Goal: Information Seeking & Learning: Learn about a topic

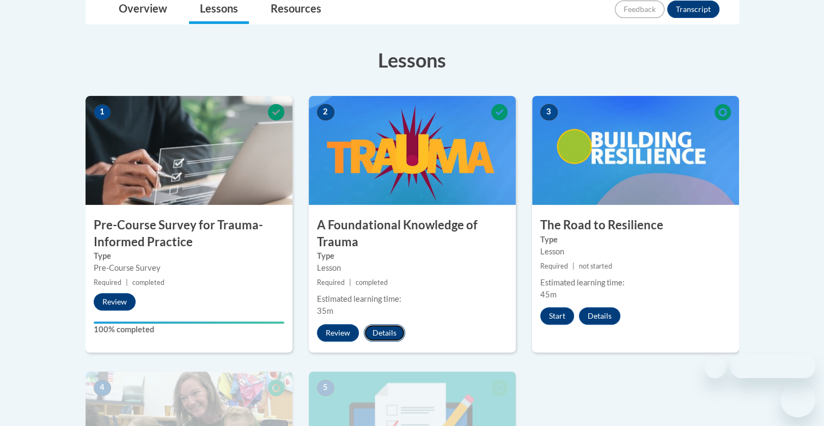
click at [383, 333] on button "Details" at bounding box center [384, 332] width 41 height 17
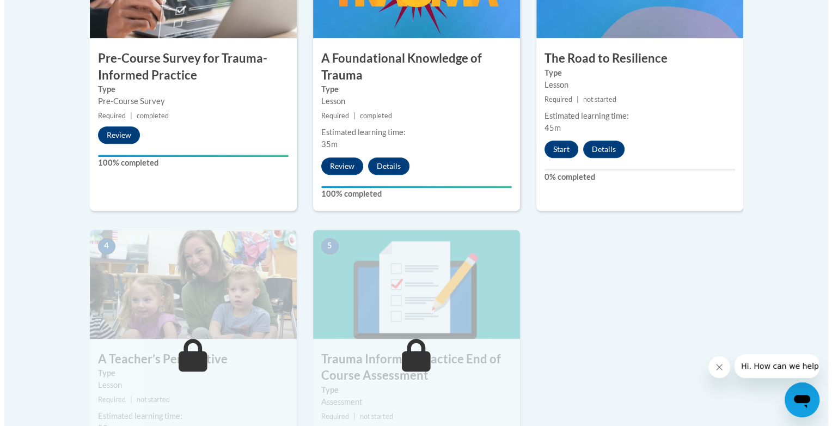
scroll to position [270, 0]
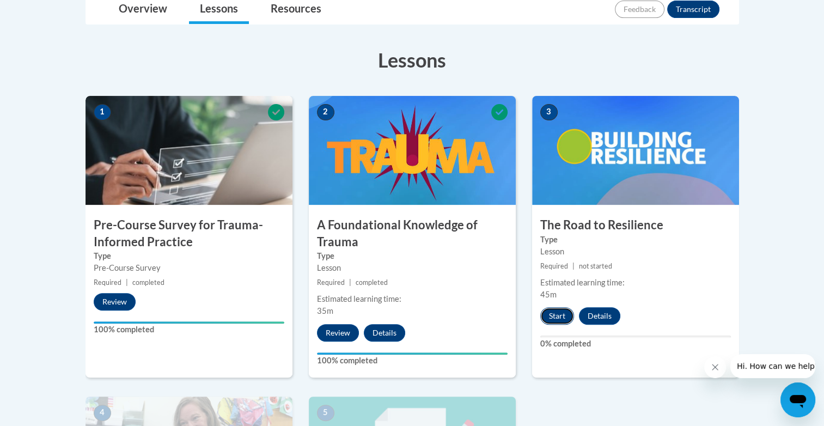
click at [551, 310] on button "Start" at bounding box center [557, 315] width 34 height 17
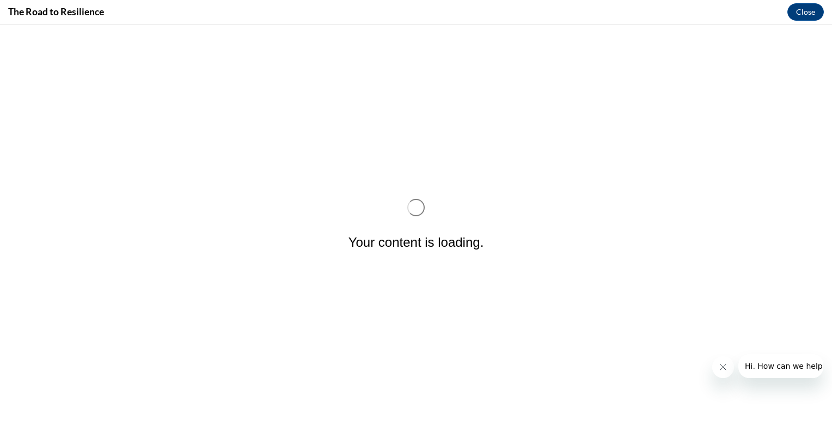
scroll to position [0, 0]
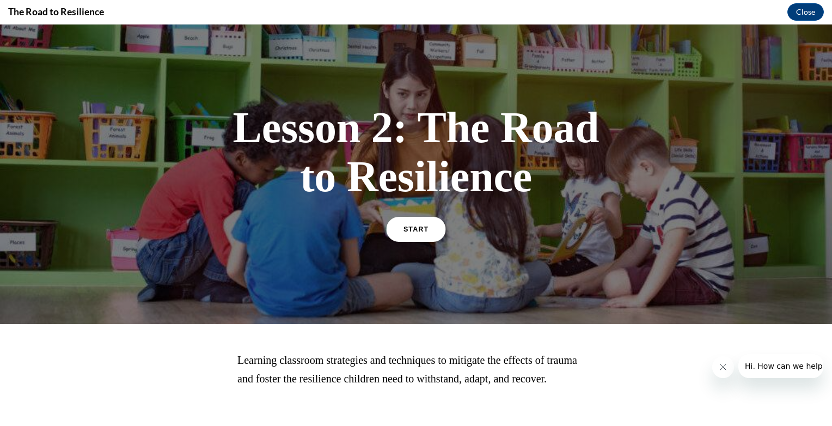
click at [413, 232] on link "START" at bounding box center [415, 229] width 59 height 25
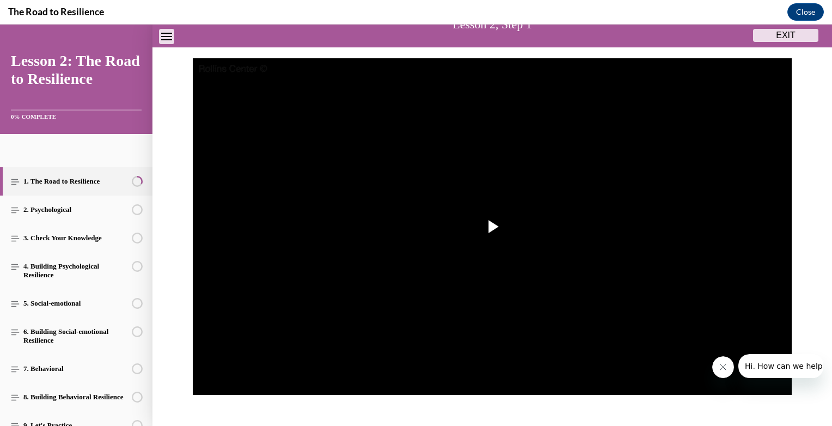
scroll to position [87, 0]
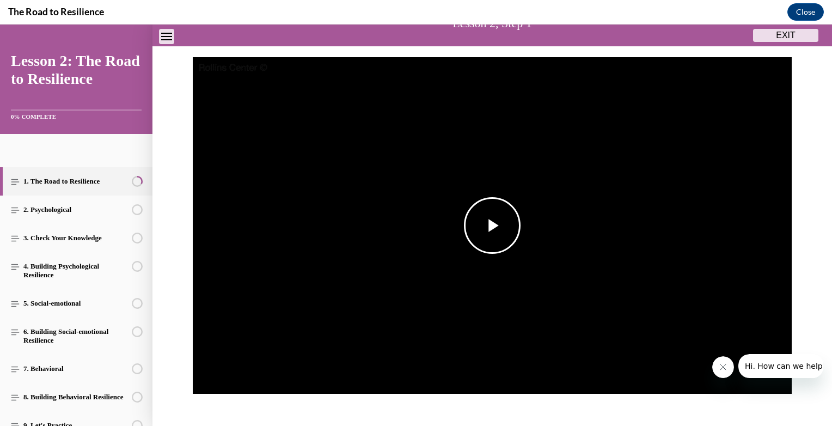
click at [492, 225] on span "Video player" at bounding box center [492, 225] width 0 height 0
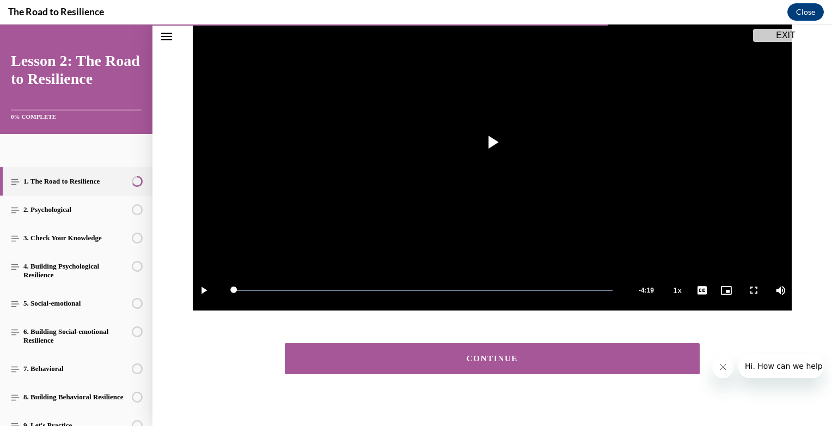
scroll to position [181, 0]
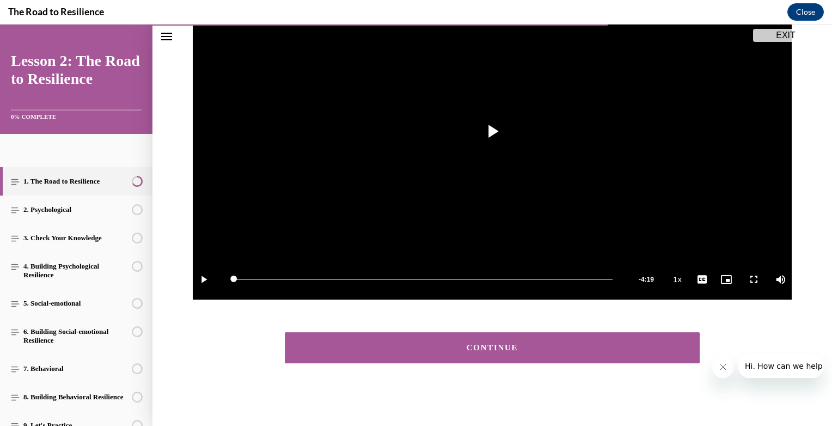
click at [527, 353] on button "CONTINUE" at bounding box center [492, 347] width 415 height 31
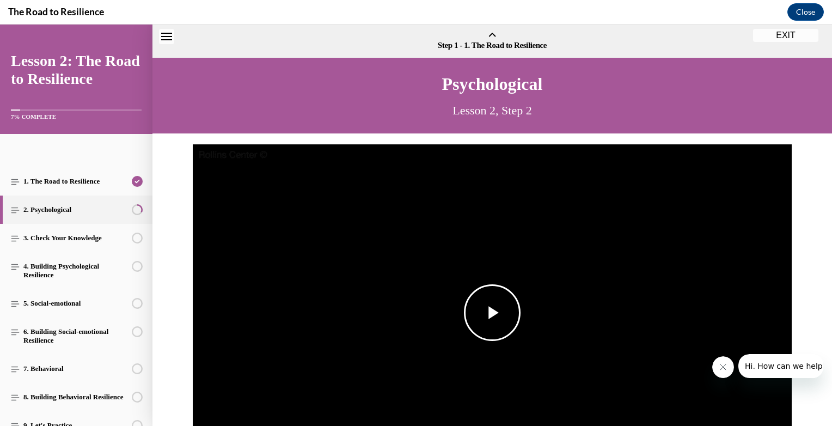
scroll to position [34, 0]
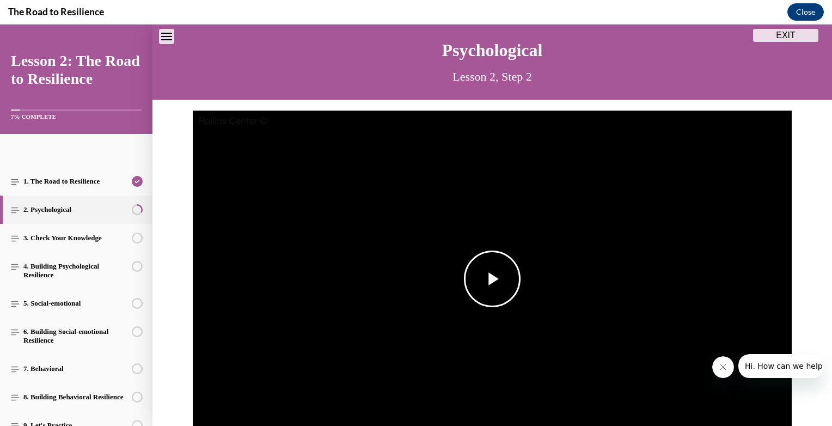
click at [492, 279] on span "Video player" at bounding box center [492, 279] width 0 height 0
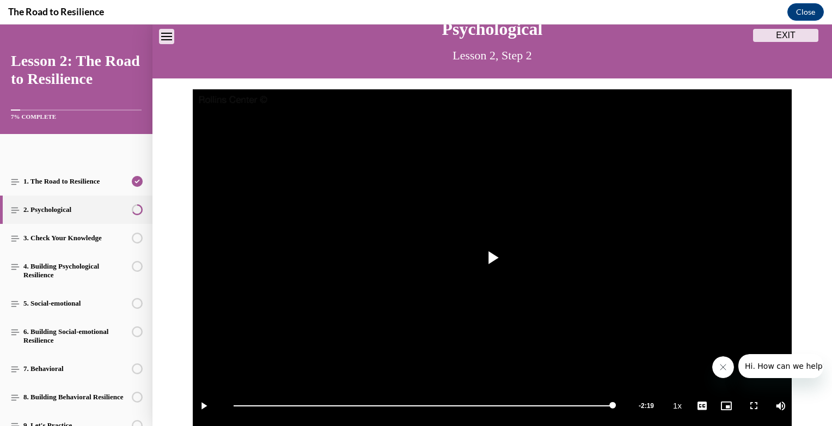
scroll to position [181, 0]
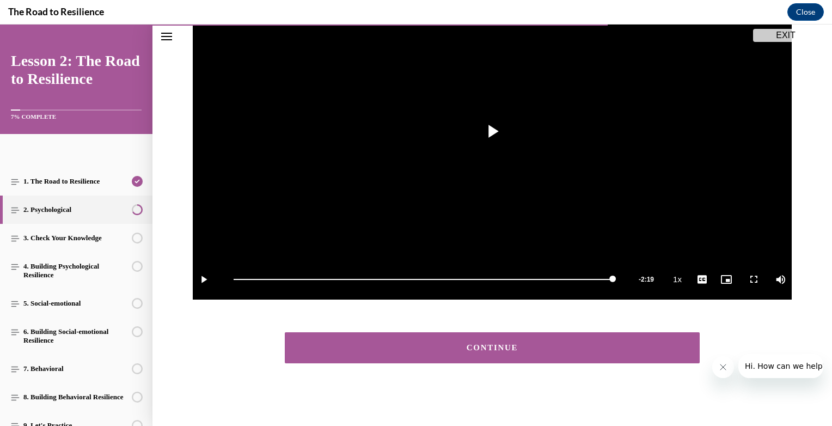
click at [456, 351] on button "CONTINUE" at bounding box center [492, 347] width 415 height 31
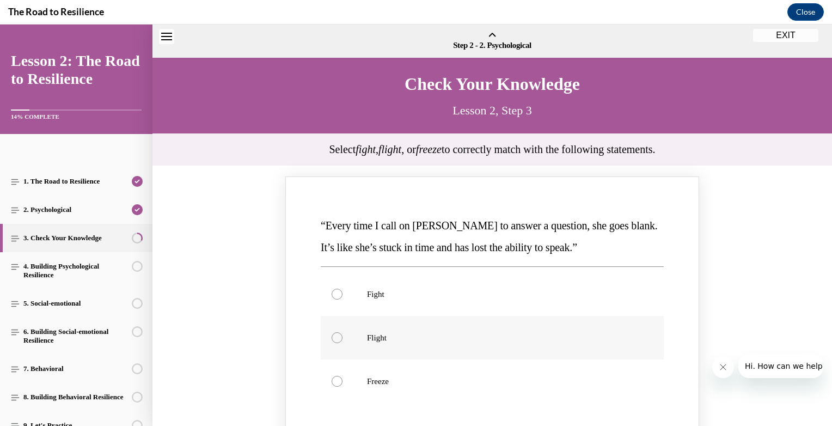
scroll to position [34, 0]
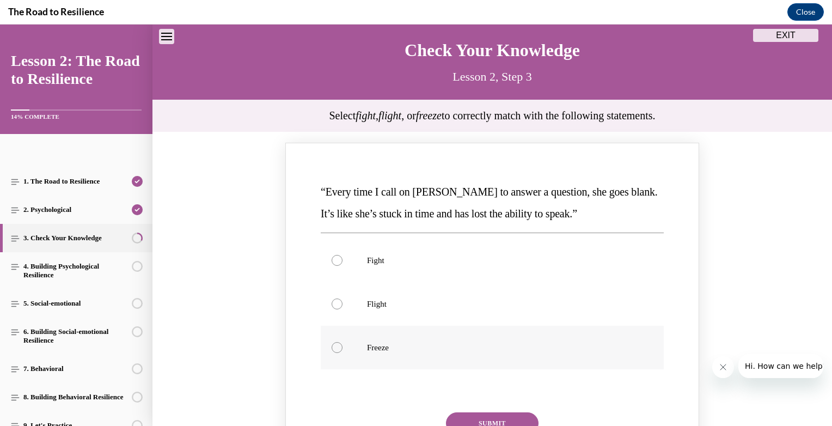
click at [349, 349] on label "Freeze" at bounding box center [492, 347] width 343 height 44
click at [342, 349] on input "Freeze" at bounding box center [336, 347] width 11 height 11
radio input "true"
click at [364, 293] on label "Flight" at bounding box center [492, 304] width 343 height 44
click at [342, 298] on input "Flight" at bounding box center [336, 303] width 11 height 11
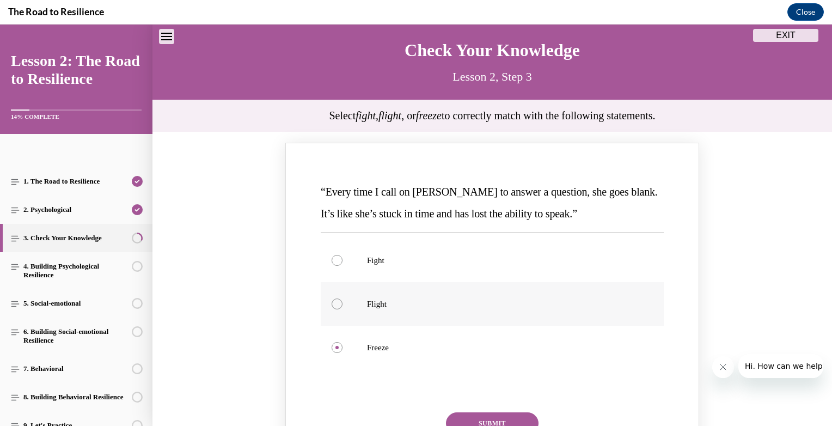
radio input "true"
click at [378, 349] on p "Freeze" at bounding box center [501, 347] width 269 height 11
click at [342, 349] on input "Freeze" at bounding box center [336, 347] width 11 height 11
radio input "true"
click at [499, 420] on button "SUBMIT" at bounding box center [492, 423] width 93 height 22
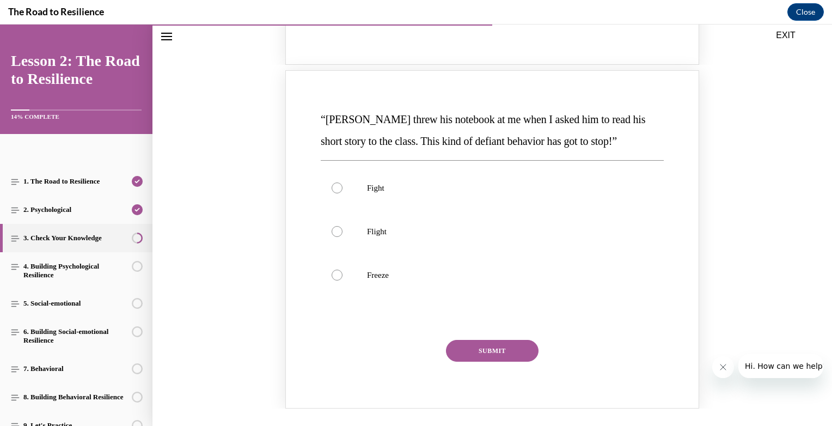
scroll to position [550, 0]
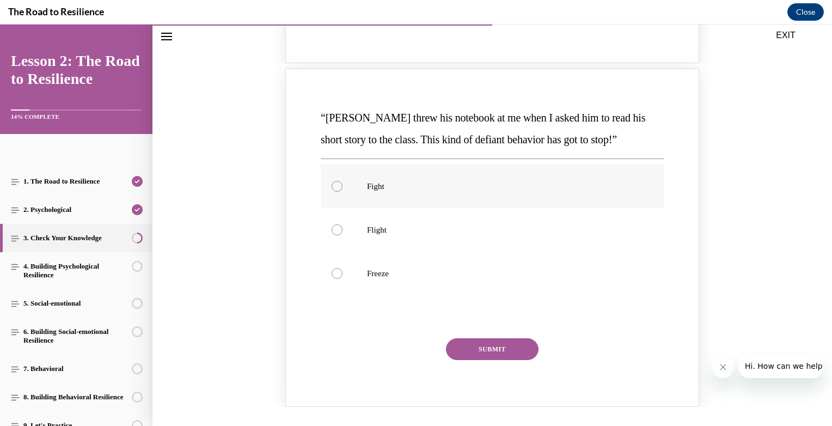
click at [376, 186] on p "Fight" at bounding box center [501, 186] width 269 height 11
click at [342, 186] on input "Fight" at bounding box center [336, 186] width 11 height 11
radio input "true"
click at [473, 349] on button "SUBMIT" at bounding box center [492, 349] width 93 height 22
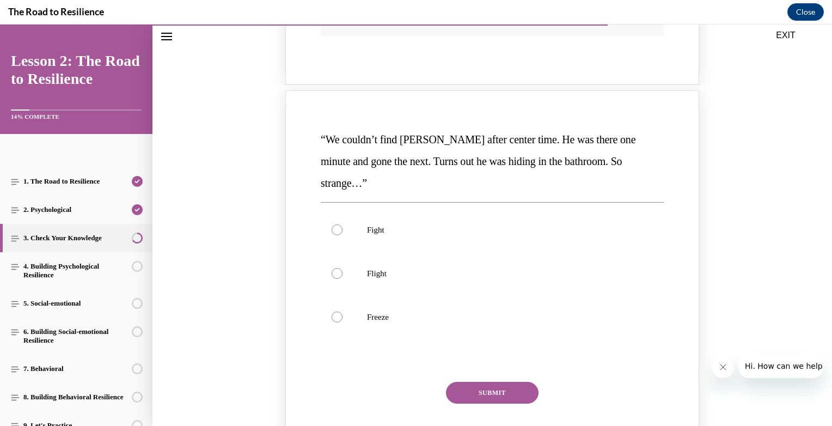
scroll to position [972, 0]
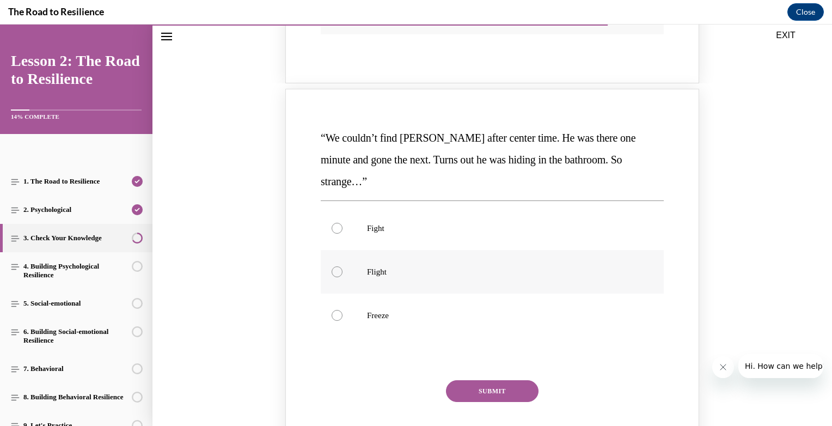
click at [354, 250] on label "Flight" at bounding box center [492, 272] width 343 height 44
click at [342, 266] on input "Flight" at bounding box center [336, 271] width 11 height 11
radio input "true"
click at [496, 380] on button "SUBMIT" at bounding box center [492, 391] width 93 height 22
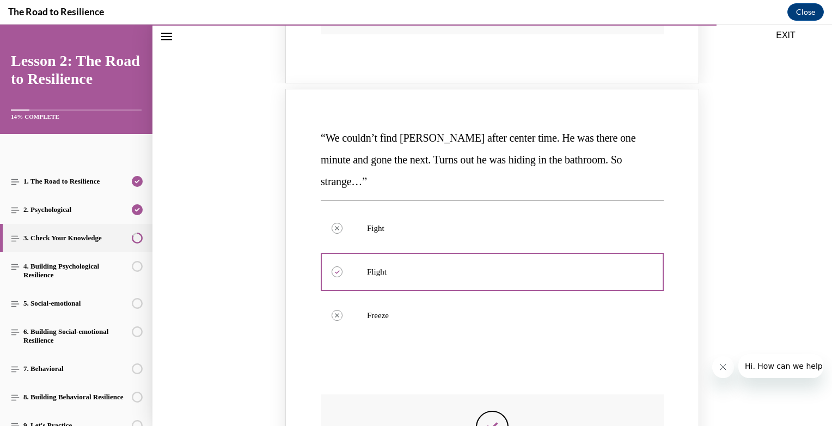
scroll to position [1187, 0]
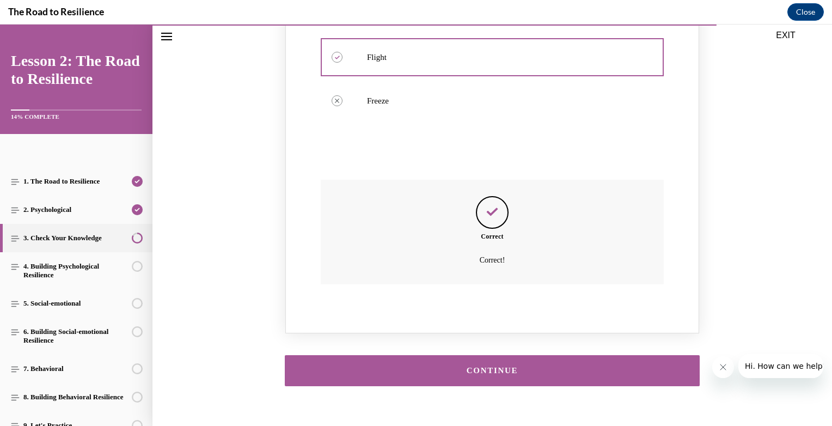
click at [471, 355] on button "CONTINUE" at bounding box center [492, 370] width 415 height 31
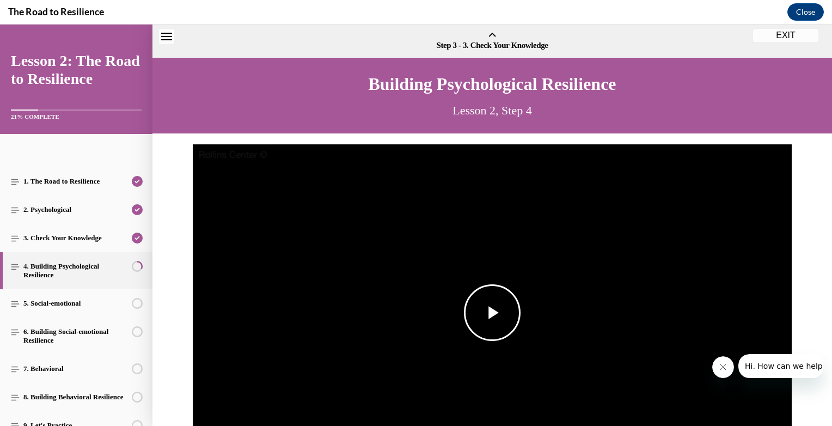
scroll to position [34, 0]
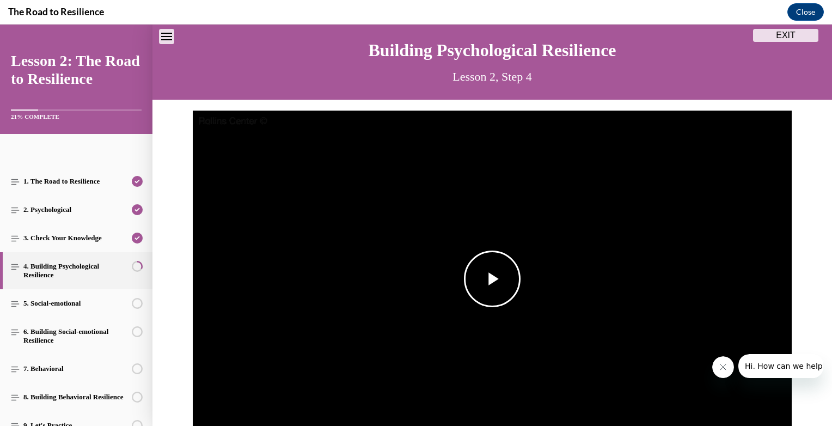
click at [482, 318] on img "Video player" at bounding box center [492, 278] width 599 height 337
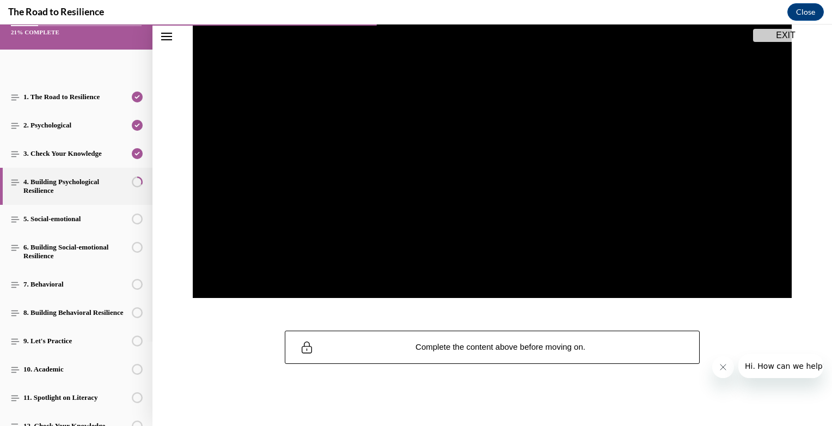
scroll to position [181, 0]
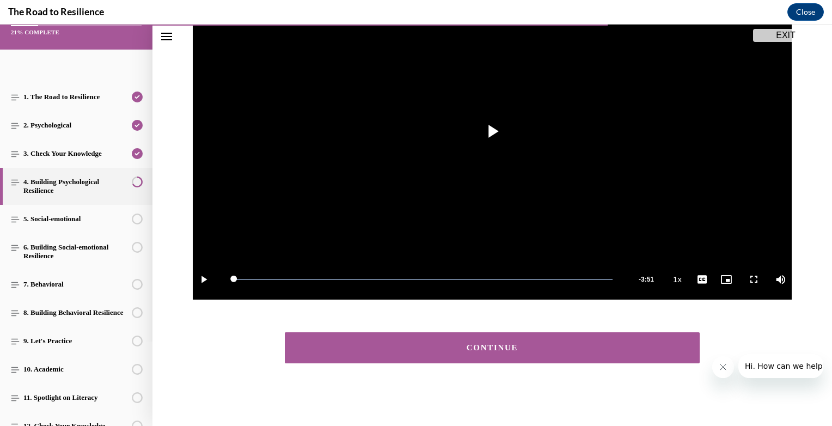
click at [493, 330] on div "CONTINUE" at bounding box center [491, 347] width 679 height 53
click at [492, 343] on div "CONTINUE" at bounding box center [492, 347] width 381 height 8
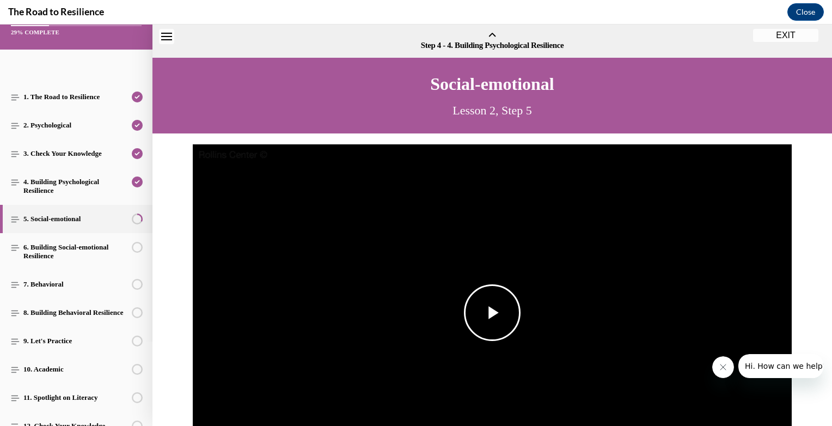
scroll to position [34, 0]
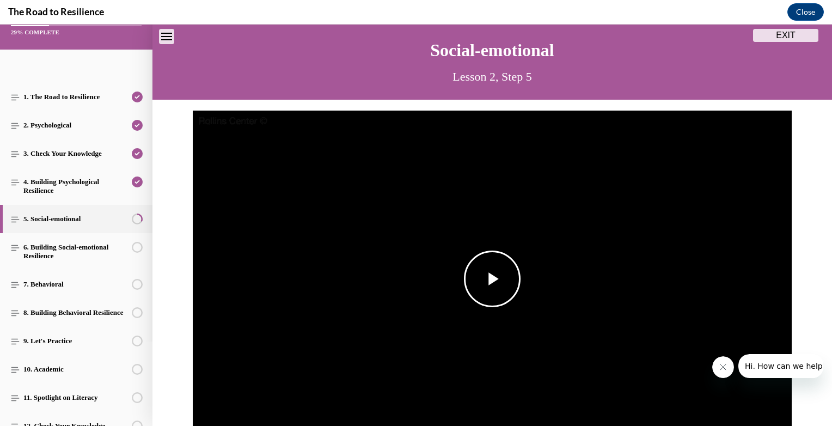
click at [498, 232] on img "Video player" at bounding box center [492, 278] width 599 height 337
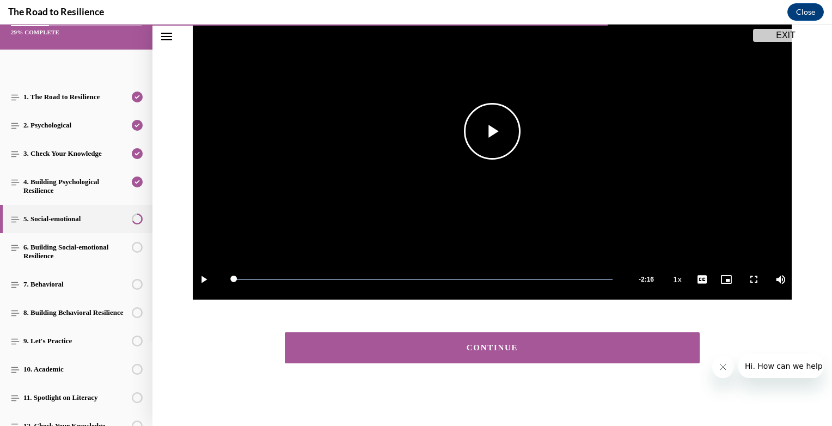
scroll to position [181, 0]
click at [444, 174] on video "Video player" at bounding box center [492, 131] width 599 height 337
click at [470, 148] on video "Video player" at bounding box center [492, 131] width 599 height 337
click at [492, 131] on span "Video player" at bounding box center [492, 131] width 0 height 0
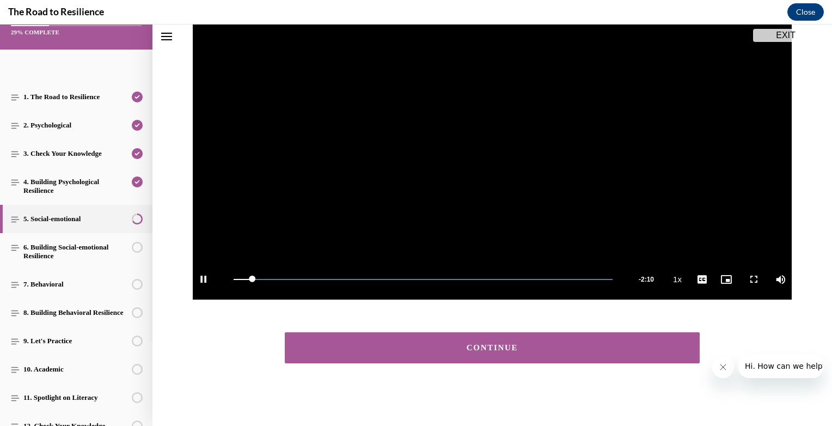
scroll to position [120, 0]
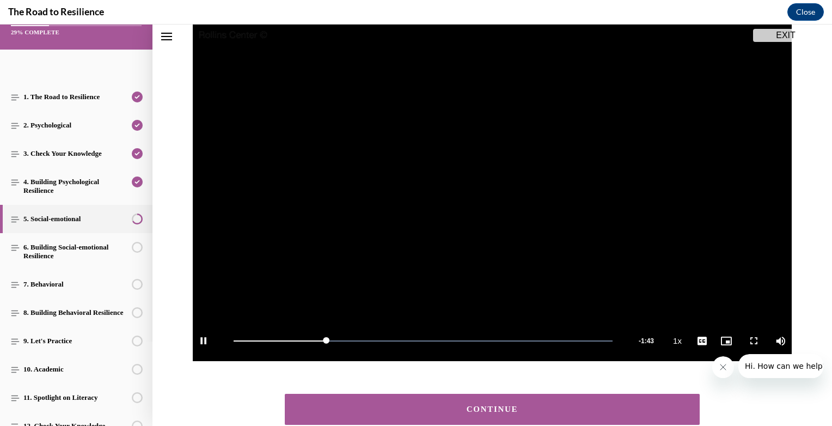
click at [458, 408] on div "CONTINUE" at bounding box center [492, 409] width 381 height 8
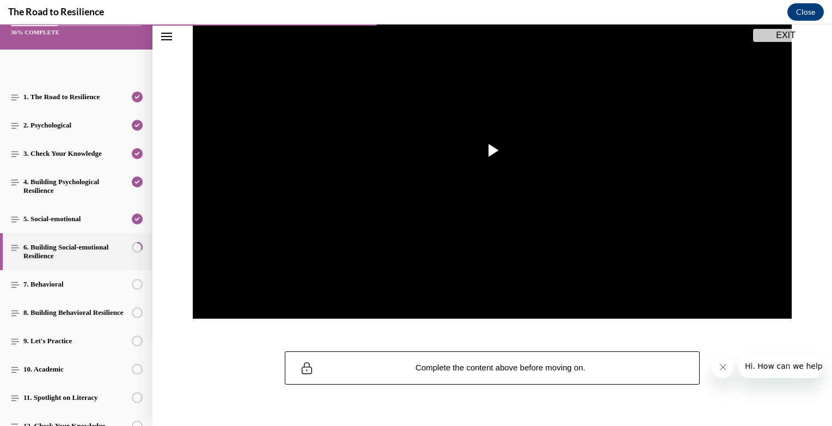
scroll to position [183, 0]
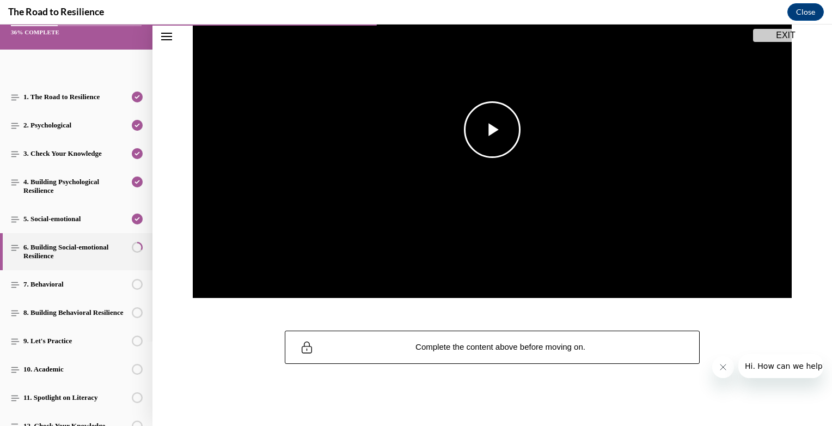
click at [501, 165] on img "Video player" at bounding box center [492, 129] width 599 height 337
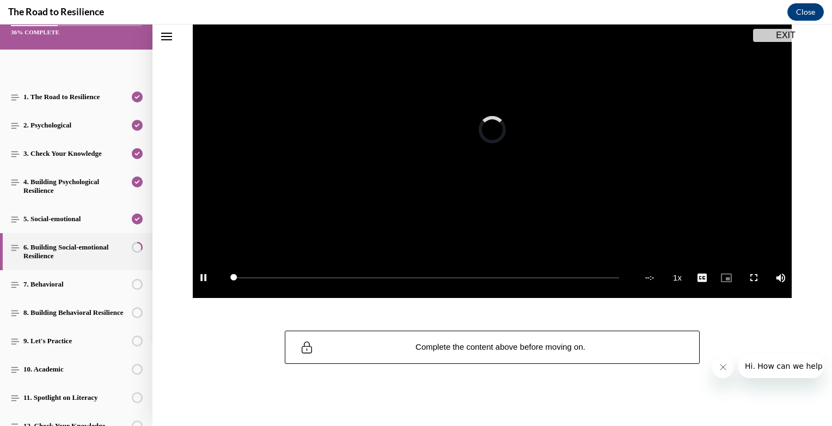
scroll to position [120, 0]
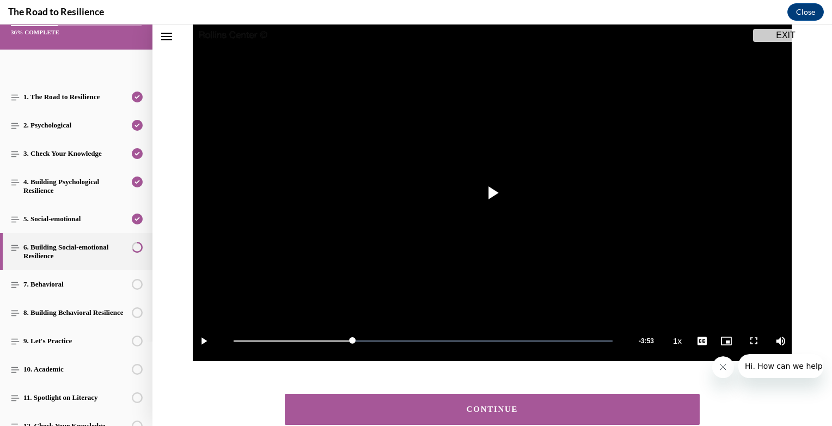
click at [504, 405] on div "CONTINUE" at bounding box center [492, 409] width 381 height 8
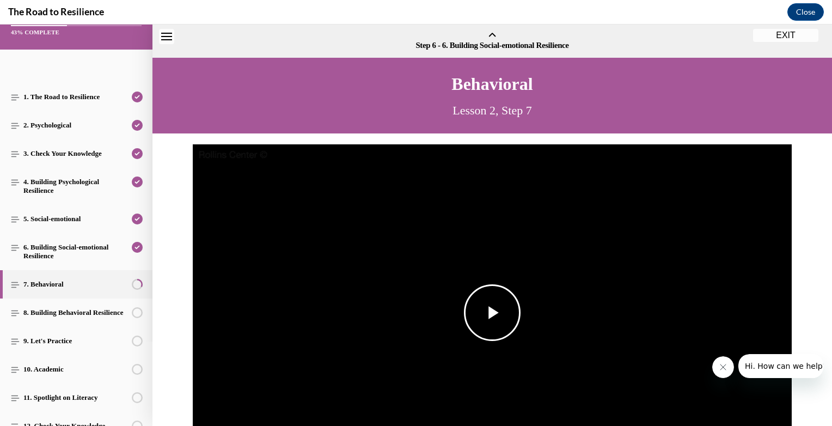
scroll to position [34, 0]
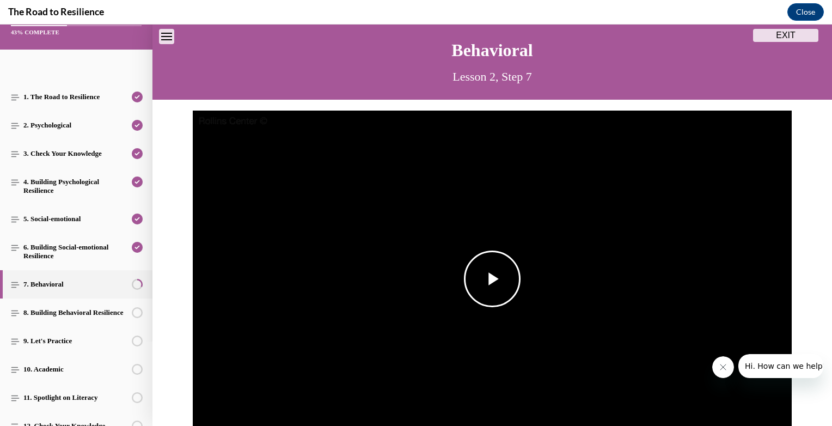
click at [492, 279] on span "Video player" at bounding box center [492, 279] width 0 height 0
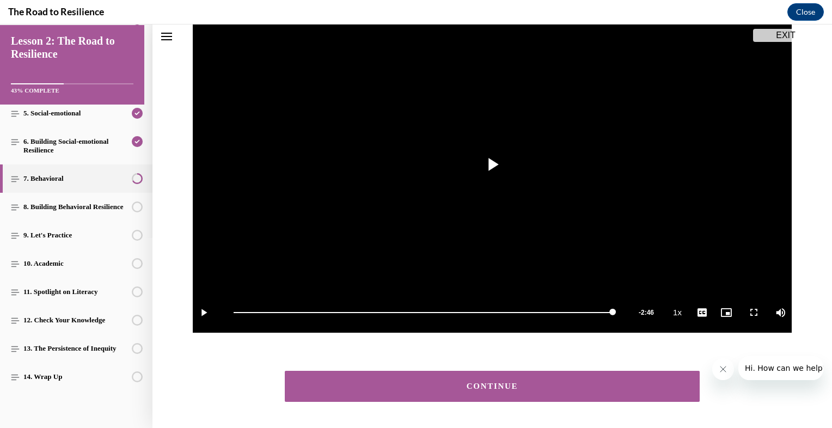
scroll to position [186, 0]
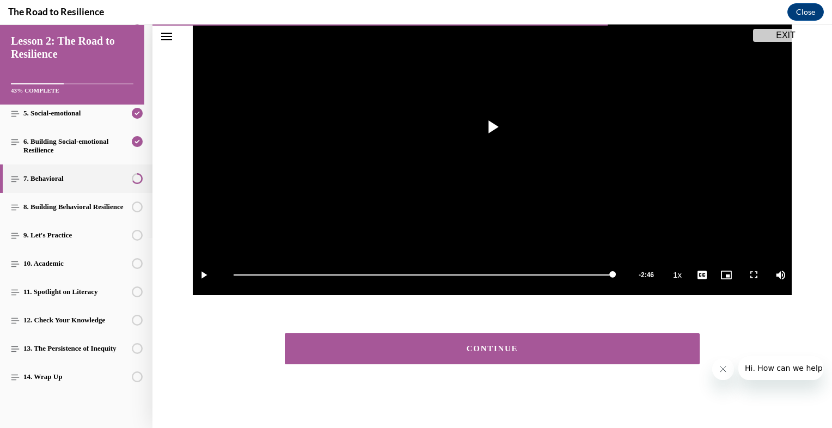
click at [498, 339] on button "CONTINUE" at bounding box center [492, 348] width 415 height 31
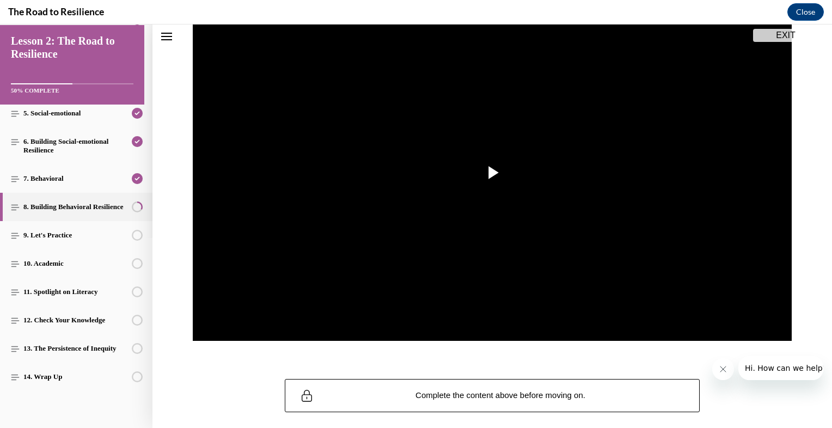
scroll to position [143, 0]
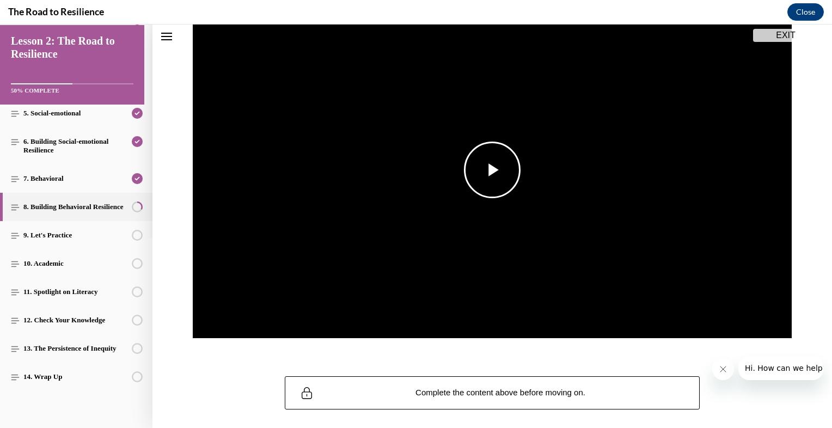
click at [492, 170] on span "Video player" at bounding box center [492, 170] width 0 height 0
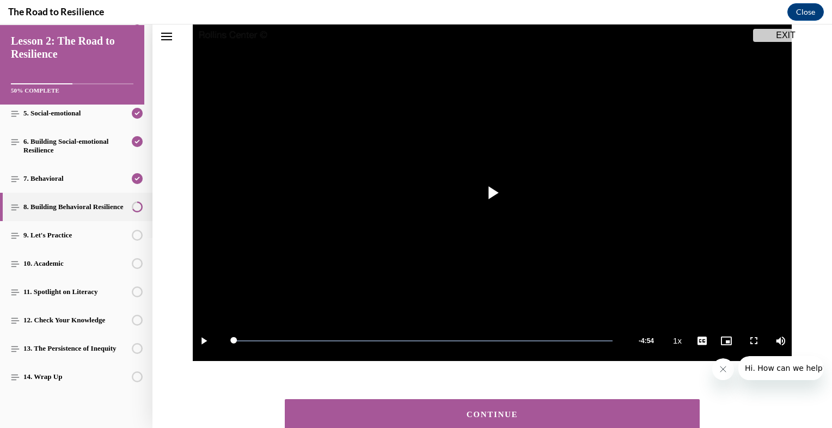
click at [464, 416] on div "CONTINUE" at bounding box center [492, 414] width 381 height 8
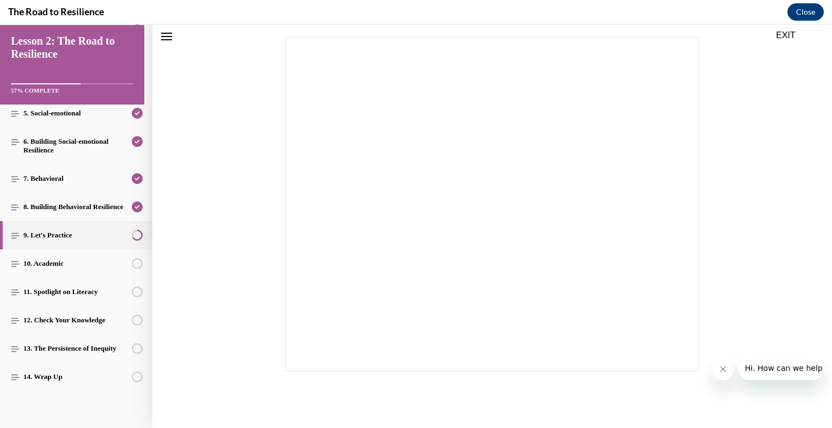
scroll to position [128, 0]
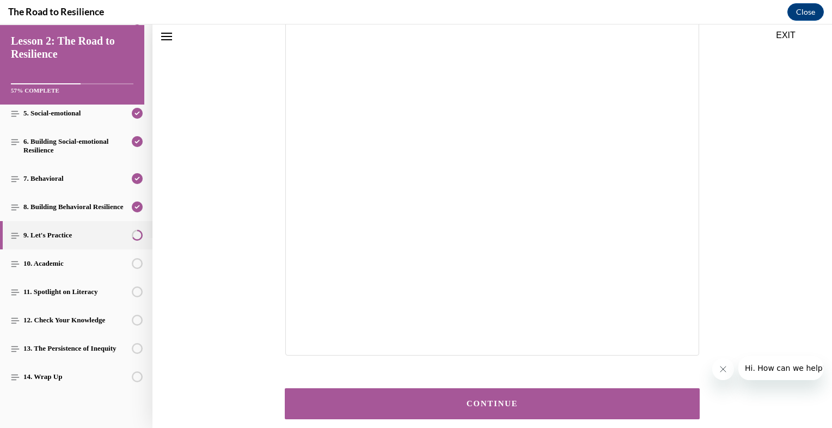
click at [465, 413] on button "CONTINUE" at bounding box center [492, 403] width 415 height 31
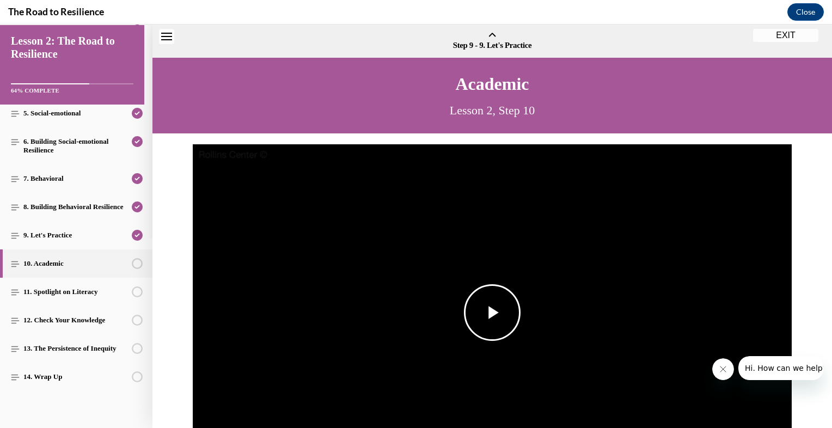
scroll to position [34, 0]
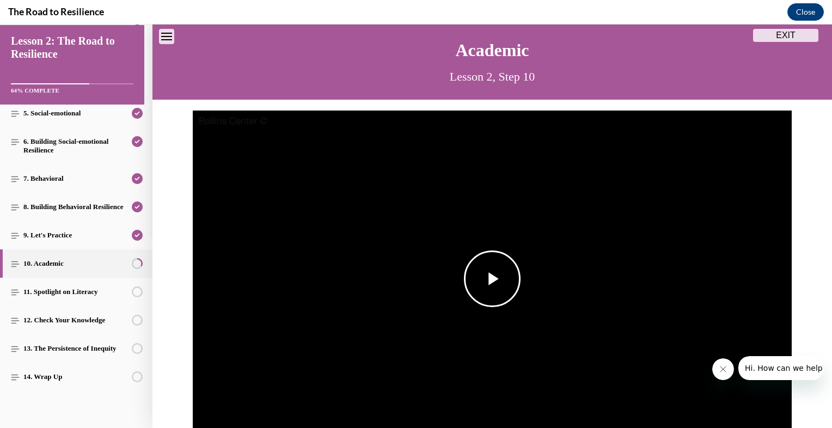
click at [492, 279] on span "Video player" at bounding box center [492, 279] width 0 height 0
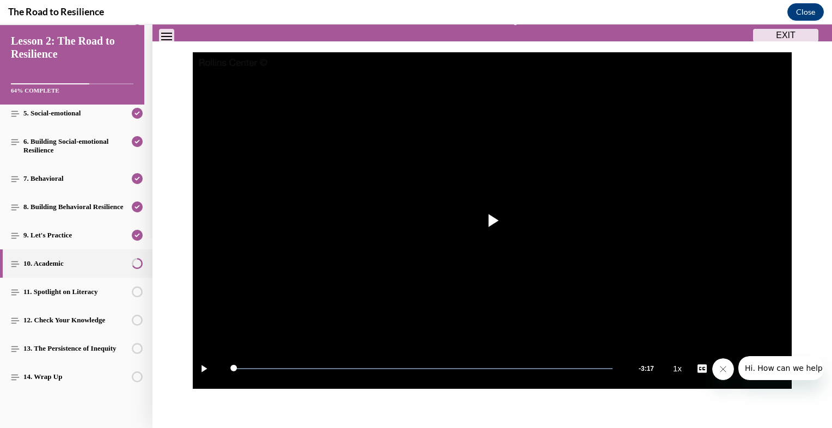
scroll to position [190, 0]
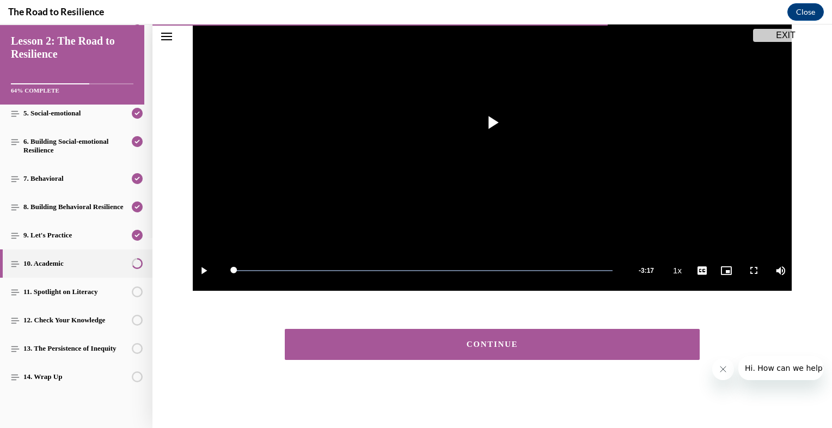
click at [493, 352] on button "CONTINUE" at bounding box center [492, 344] width 415 height 31
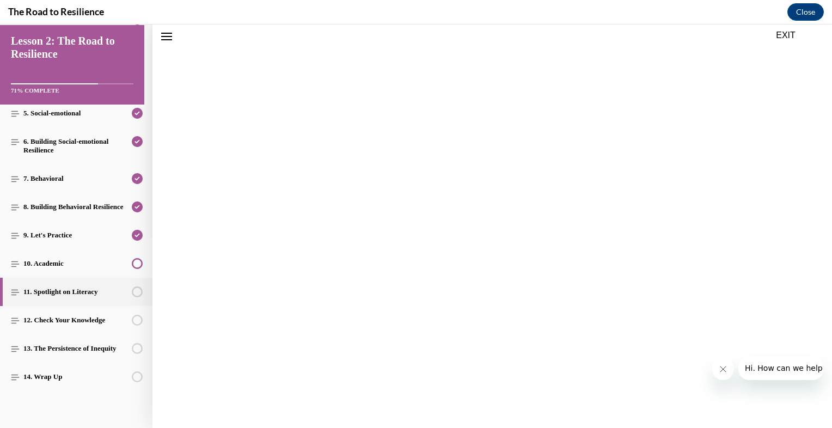
scroll to position [157, 0]
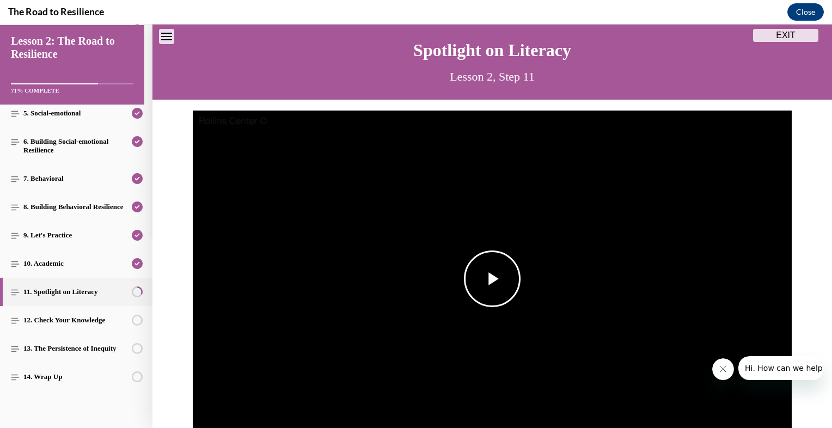
click at [492, 279] on span "Video player" at bounding box center [492, 279] width 0 height 0
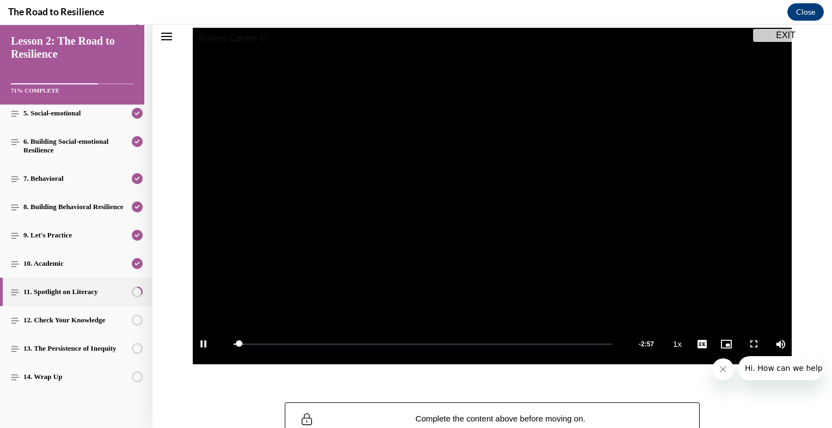
scroll to position [118, 0]
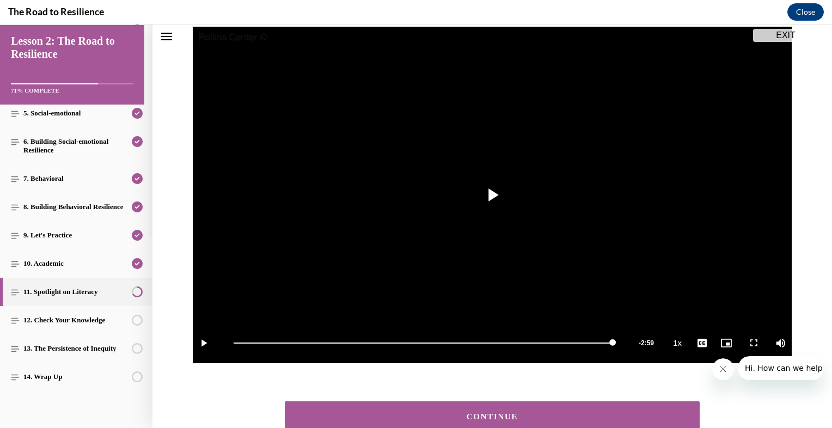
click at [483, 402] on button "CONTINUE" at bounding box center [492, 416] width 415 height 31
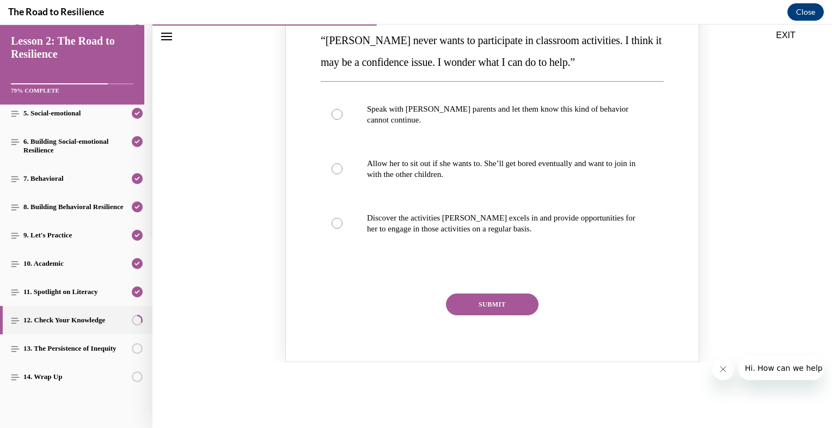
scroll to position [168, 0]
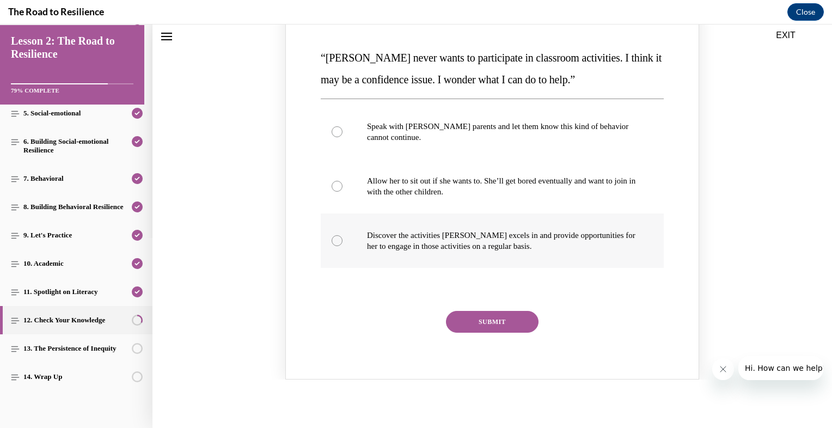
click at [480, 249] on p "Discover the activities [PERSON_NAME] excels in and provide opportunities for h…" at bounding box center [501, 241] width 269 height 22
click at [342, 246] on input "Discover the activities [PERSON_NAME] excels in and provide opportunities for h…" at bounding box center [336, 240] width 11 height 11
radio input "true"
click at [478, 320] on button "SUBMIT" at bounding box center [492, 322] width 93 height 22
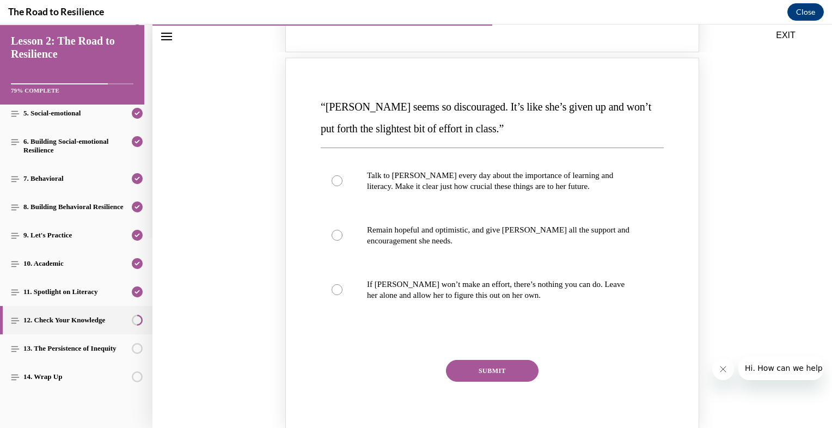
scroll to position [599, 0]
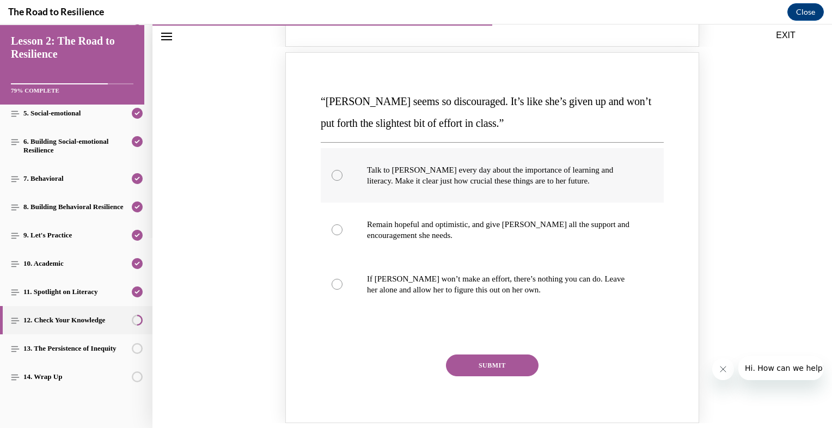
click at [502, 182] on p "Talk to [PERSON_NAME] every day about the importance of learning and literacy. …" at bounding box center [501, 175] width 269 height 22
click at [342, 181] on input "Talk to [PERSON_NAME] every day about the importance of learning and literacy. …" at bounding box center [336, 175] width 11 height 11
radio input "true"
click at [490, 361] on button "SUBMIT" at bounding box center [492, 365] width 93 height 22
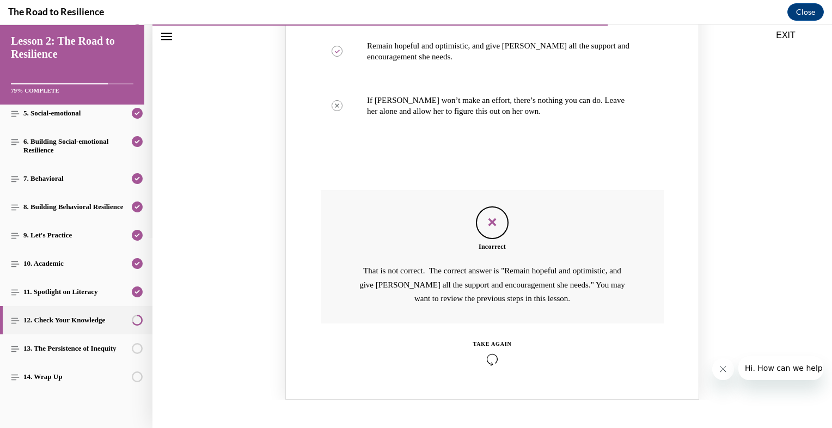
scroll to position [790, 0]
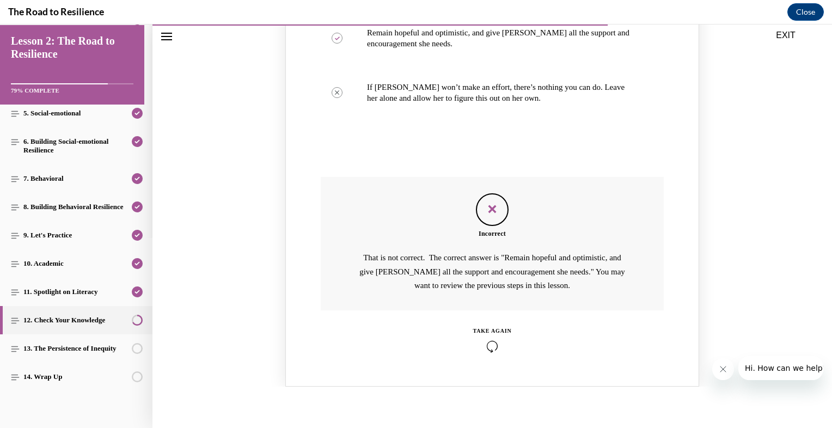
click at [474, 338] on div "TAKE AGAIN" at bounding box center [492, 340] width 39 height 26
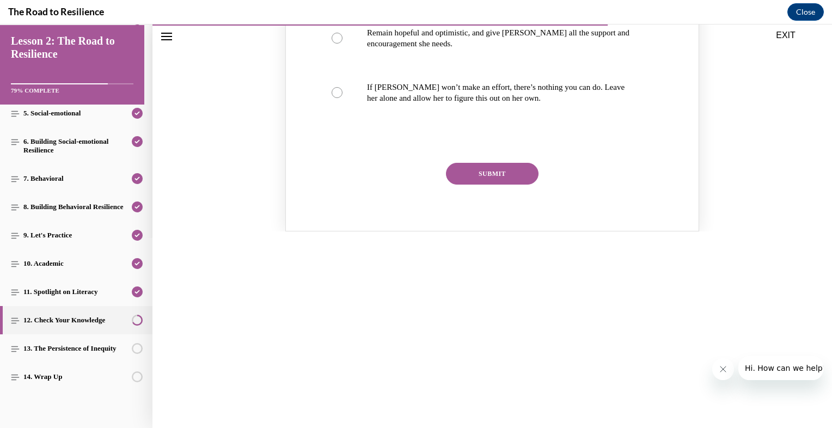
scroll to position [547, 0]
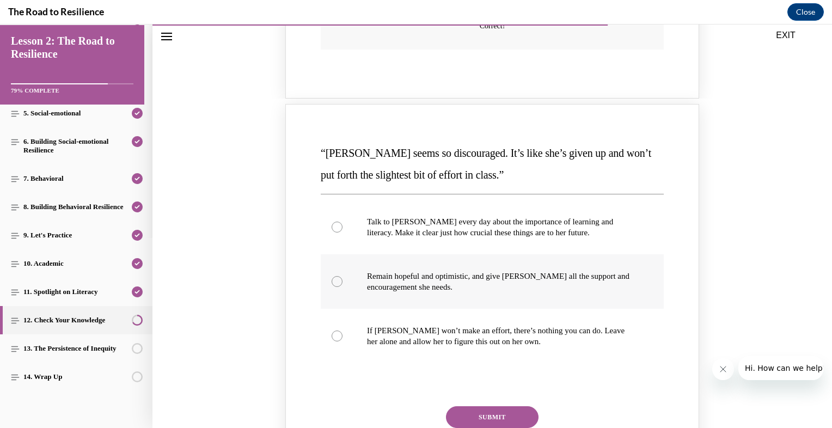
click at [442, 290] on p "Remain hopeful and optimistic, and give [PERSON_NAME] all the support and encou…" at bounding box center [501, 282] width 269 height 22
click at [342, 287] on input "Remain hopeful and optimistic, and give [PERSON_NAME] all the support and encou…" at bounding box center [336, 281] width 11 height 11
radio input "true"
click at [488, 418] on button "SUBMIT" at bounding box center [492, 417] width 93 height 22
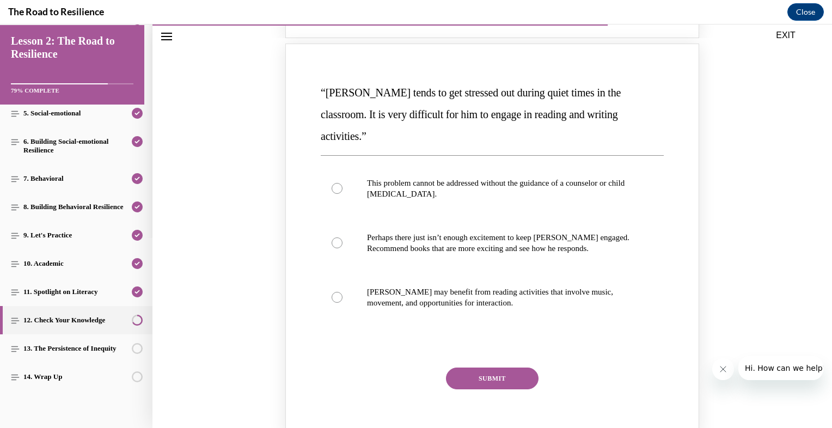
scroll to position [1086, 0]
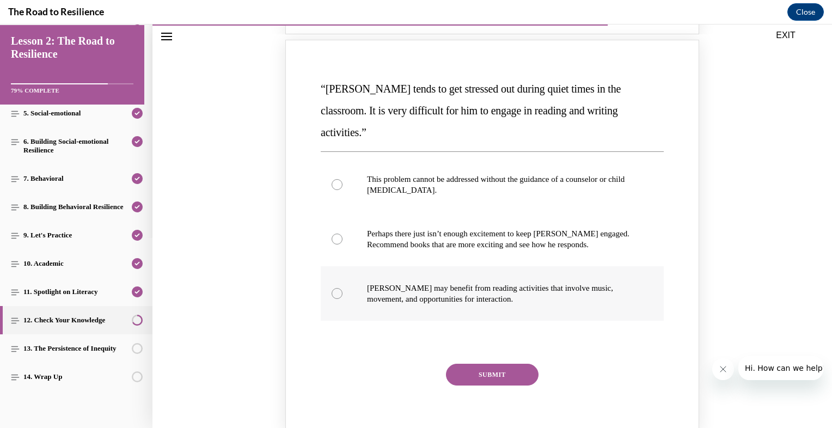
click at [435, 282] on p "[PERSON_NAME] may benefit from reading activities that involve music, movement,…" at bounding box center [501, 293] width 269 height 22
click at [342, 288] on input "[PERSON_NAME] may benefit from reading activities that involve music, movement,…" at bounding box center [336, 293] width 11 height 11
radio input "true"
click at [482, 364] on button "SUBMIT" at bounding box center [492, 375] width 93 height 22
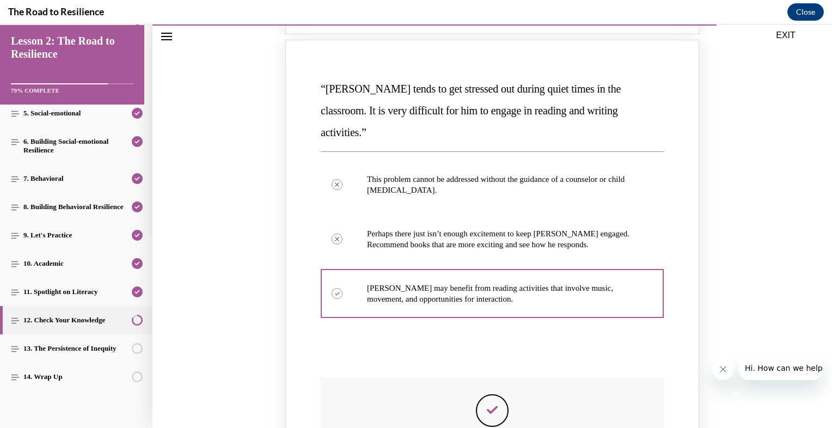
scroll to position [1293, 0]
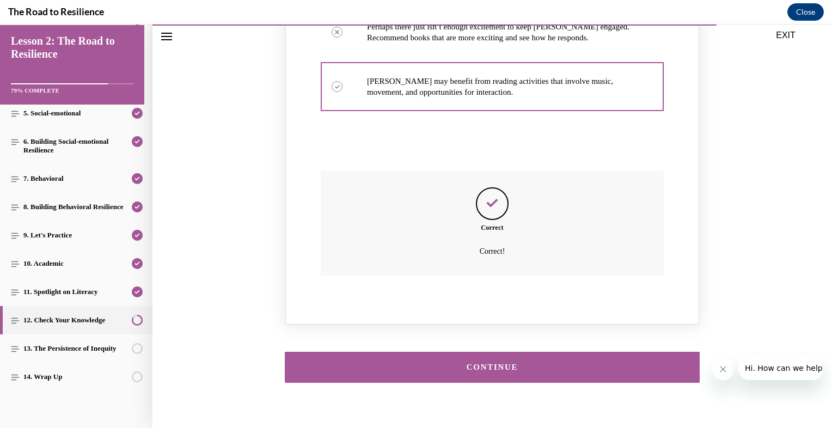
click at [491, 352] on button "CONTINUE" at bounding box center [492, 367] width 415 height 31
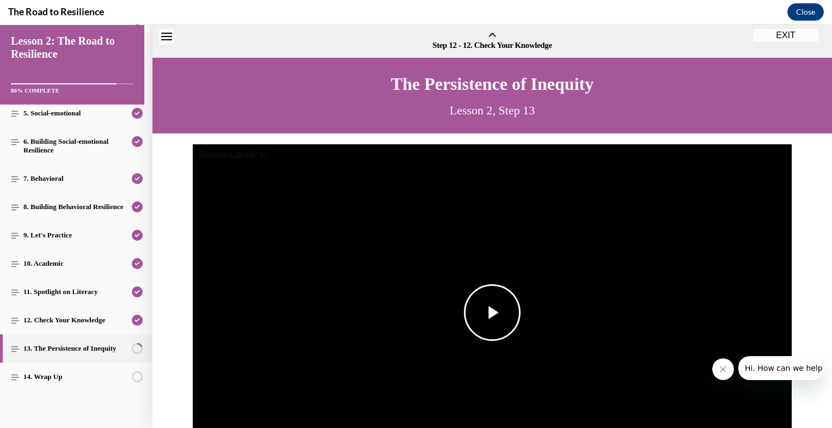
scroll to position [34, 0]
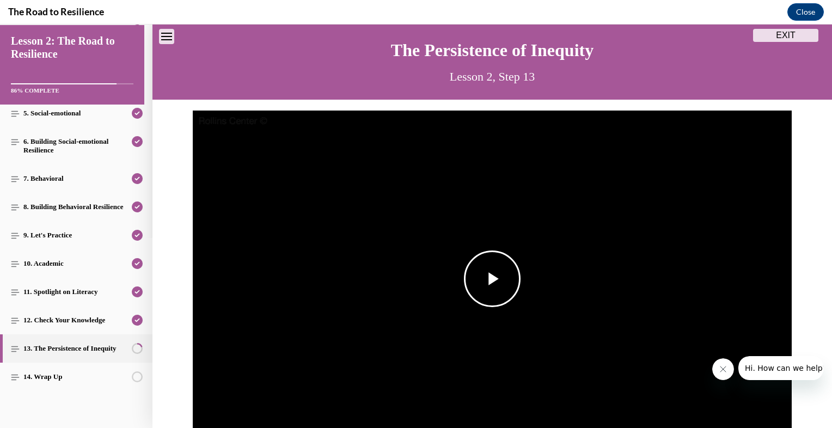
click at [492, 279] on span "Video player" at bounding box center [492, 279] width 0 height 0
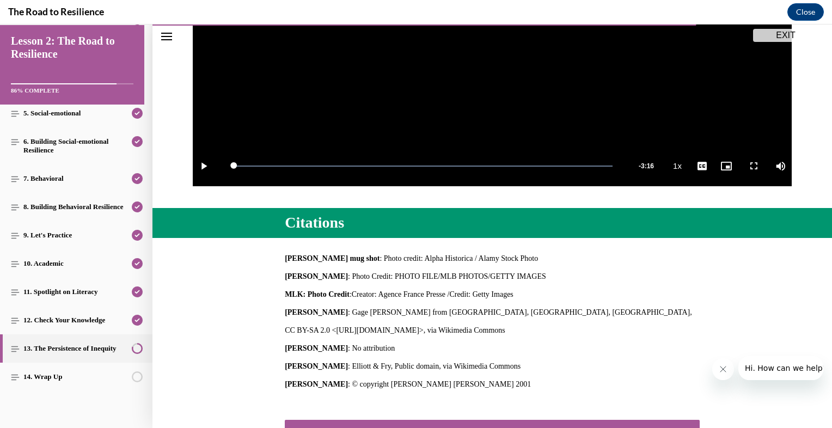
scroll to position [385, 0]
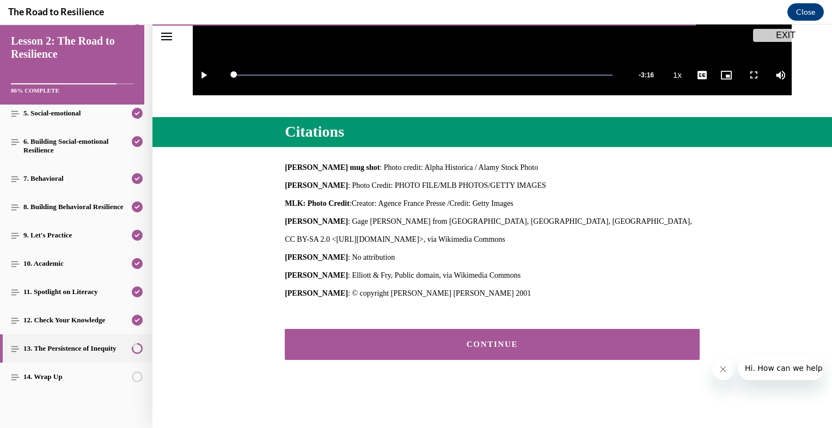
click at [488, 345] on div "CONTINUE" at bounding box center [492, 344] width 381 height 8
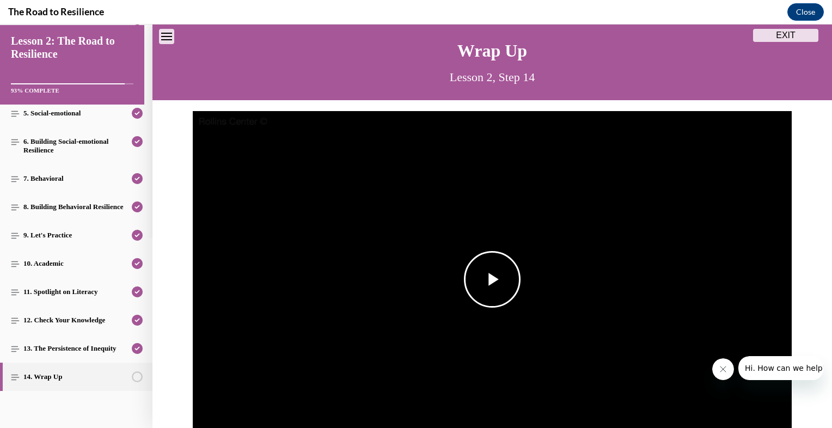
scroll to position [34, 0]
click at [492, 279] on span "Video player" at bounding box center [492, 279] width 0 height 0
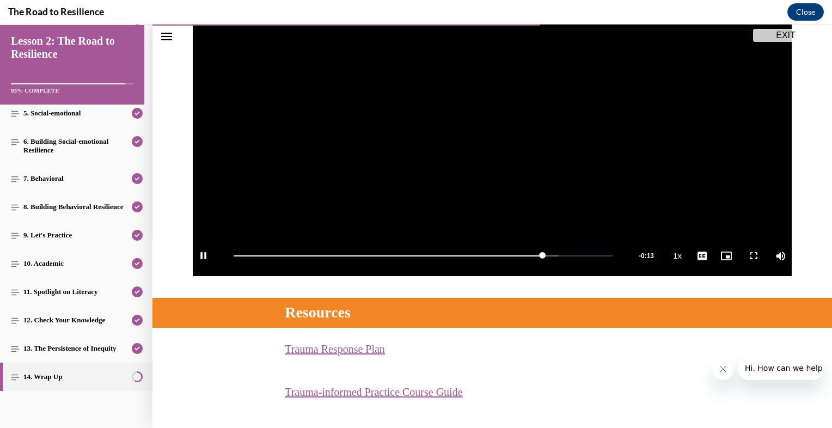
scroll to position [205, 0]
click at [600, 345] on p "Trauma Response Plan (opens in a new tab)" at bounding box center [492, 349] width 415 height 21
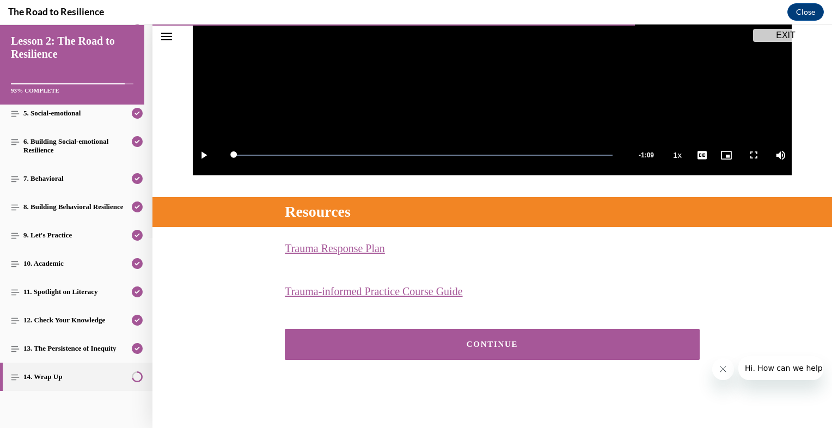
click at [509, 348] on button "CONTINUE" at bounding box center [492, 344] width 415 height 31
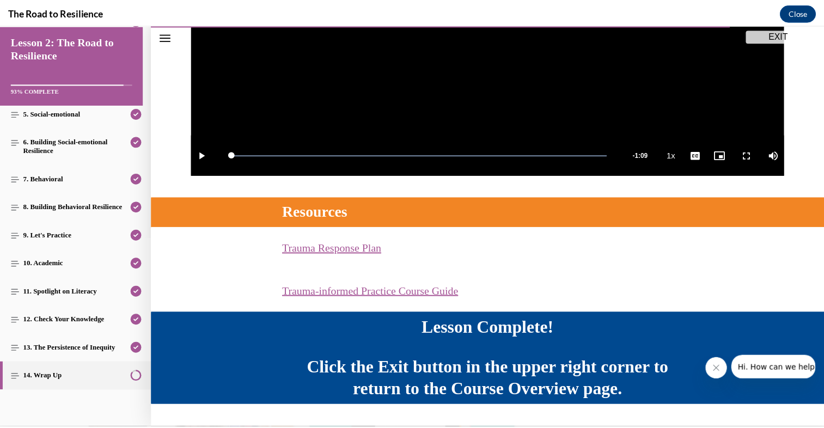
scroll to position [334, 0]
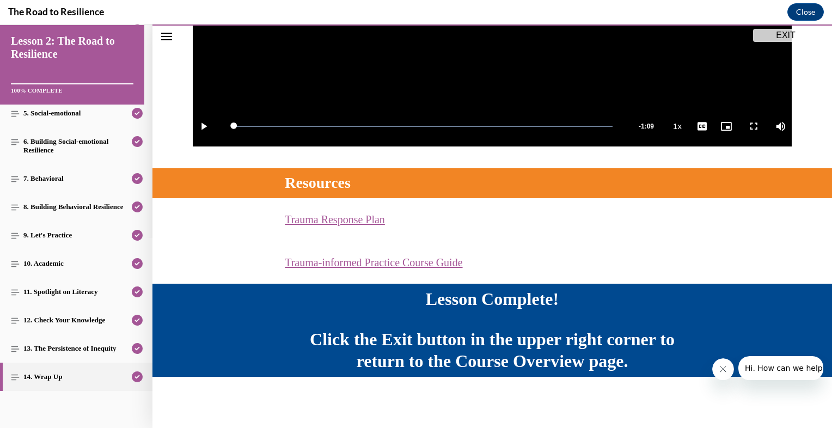
click at [781, 35] on button "EXIT" at bounding box center [785, 35] width 65 height 13
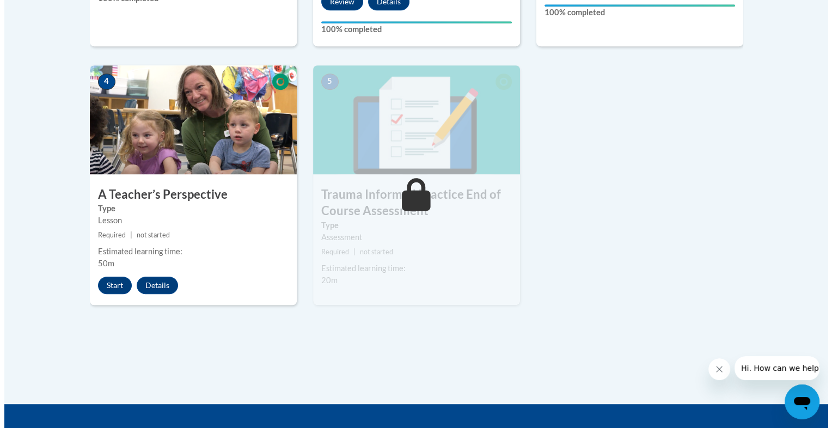
scroll to position [604, 0]
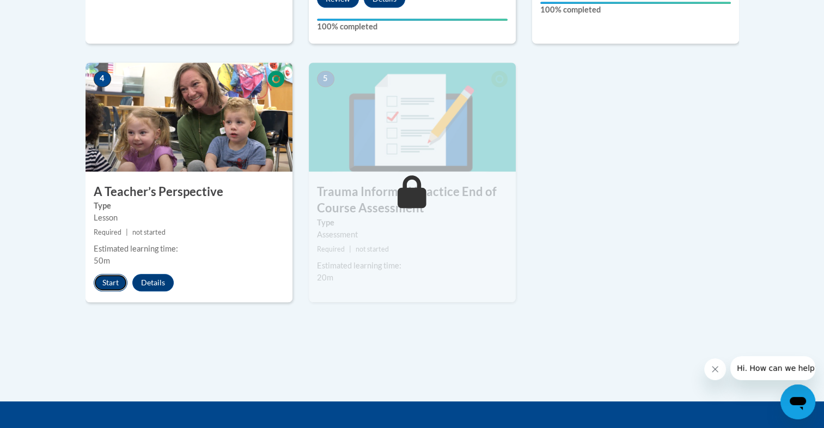
click at [101, 279] on button "Start" at bounding box center [111, 282] width 34 height 17
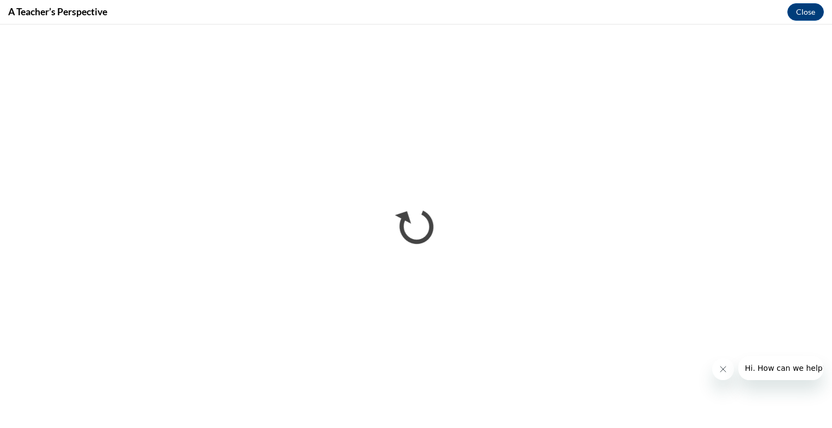
scroll to position [0, 0]
